Goal: Information Seeking & Learning: Learn about a topic

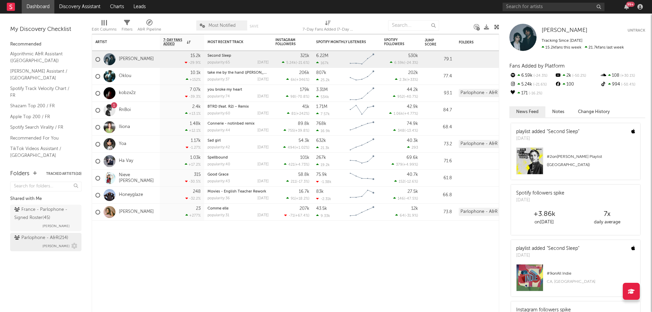
drag, startPoint x: 32, startPoint y: 239, endPoint x: 36, endPoint y: 244, distance: 6.5
click at [36, 244] on div "Parlophone - A&R ( 214 ) Marc Andre Niang" at bounding box center [45, 242] width 63 height 16
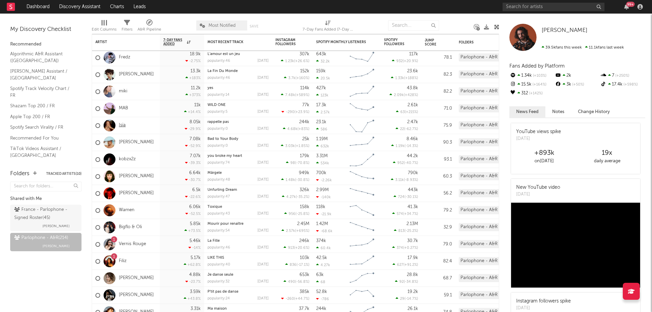
click at [123, 126] on link "Isïa" at bounding box center [122, 126] width 7 height 6
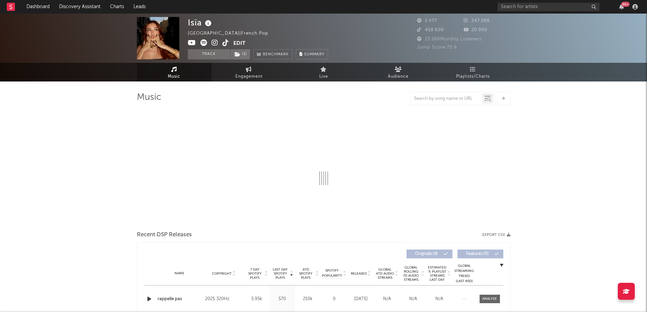
select select "6m"
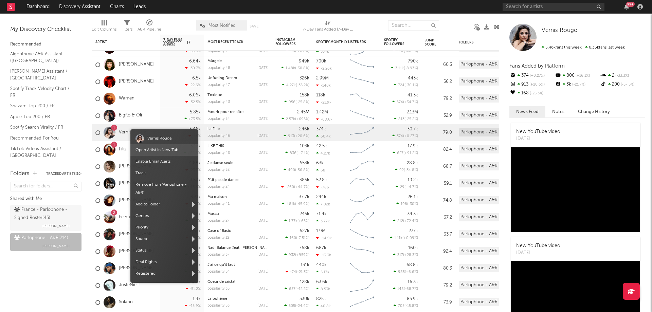
click at [155, 148] on link "Open Artist in New Tab" at bounding box center [156, 150] width 43 height 4
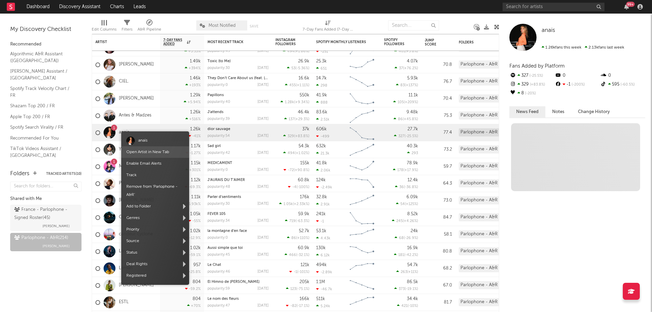
click at [146, 149] on span "Open Artist in New Tab" at bounding box center [155, 152] width 68 height 12
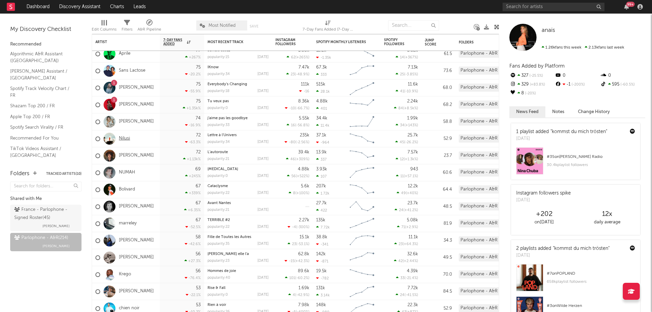
click at [124, 138] on link "Nilusi" at bounding box center [124, 139] width 11 height 6
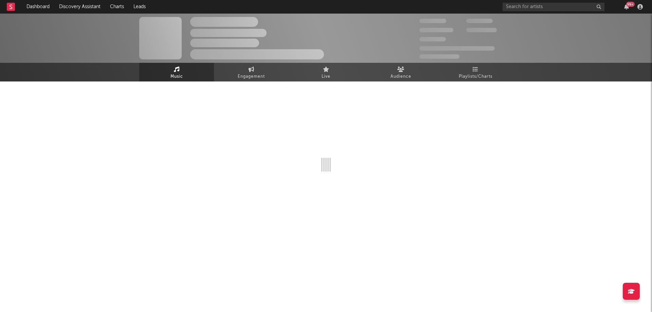
select select "6m"
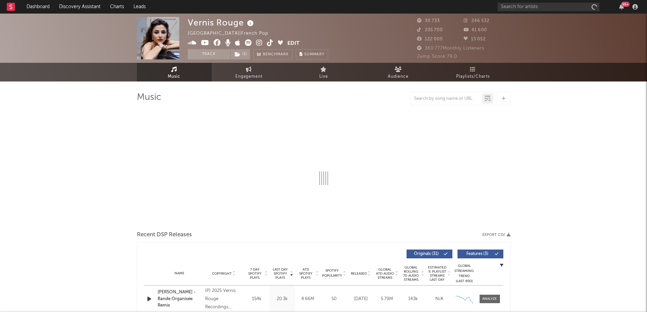
select select "6m"
